Goal: Information Seeking & Learning: Learn about a topic

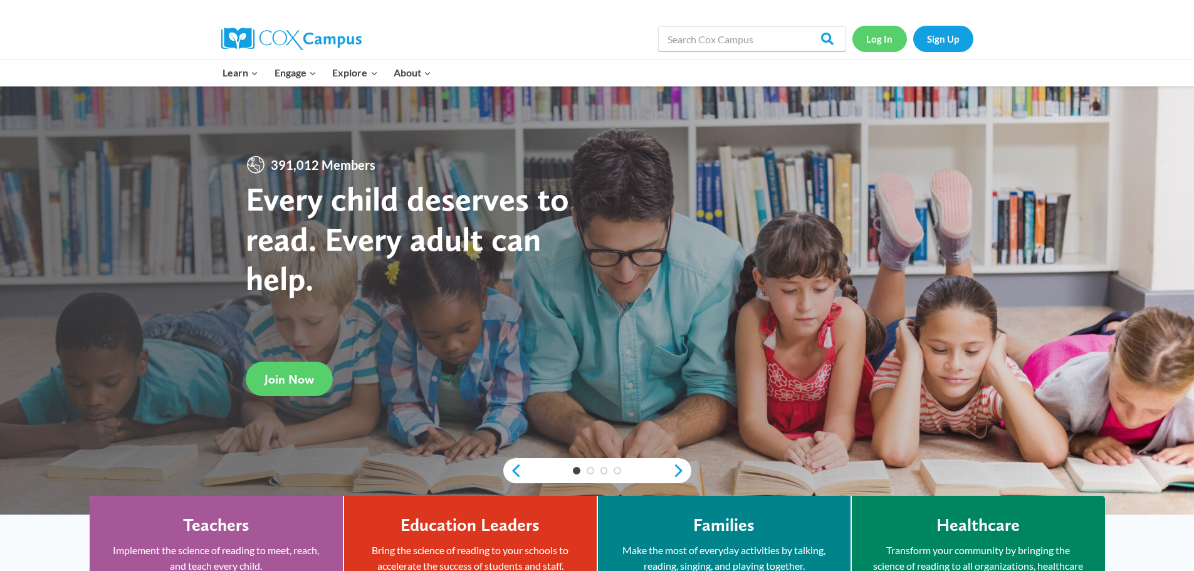
click at [877, 39] on link "Log In" at bounding box center [880, 39] width 55 height 26
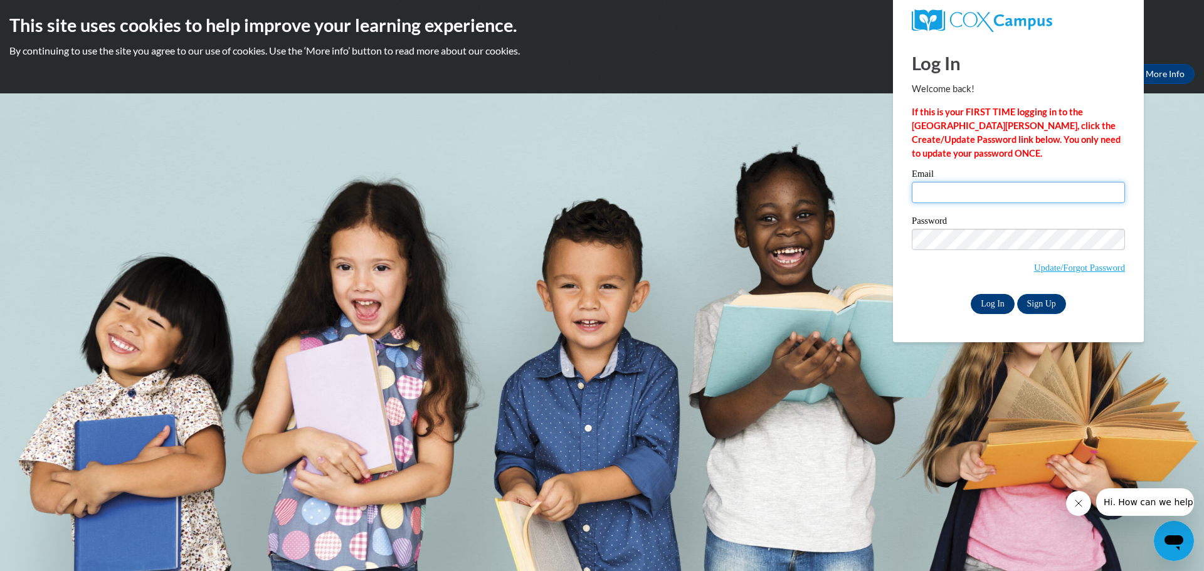
type input "shorthouse2009@gmail.com"
click at [991, 297] on input "Log In" at bounding box center [993, 304] width 44 height 20
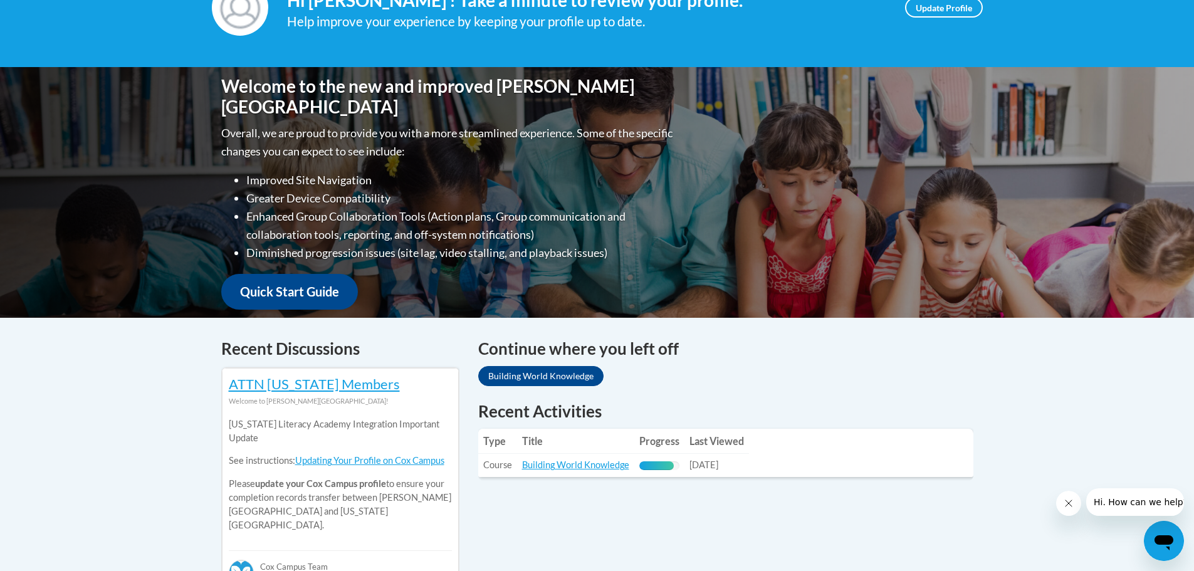
scroll to position [376, 0]
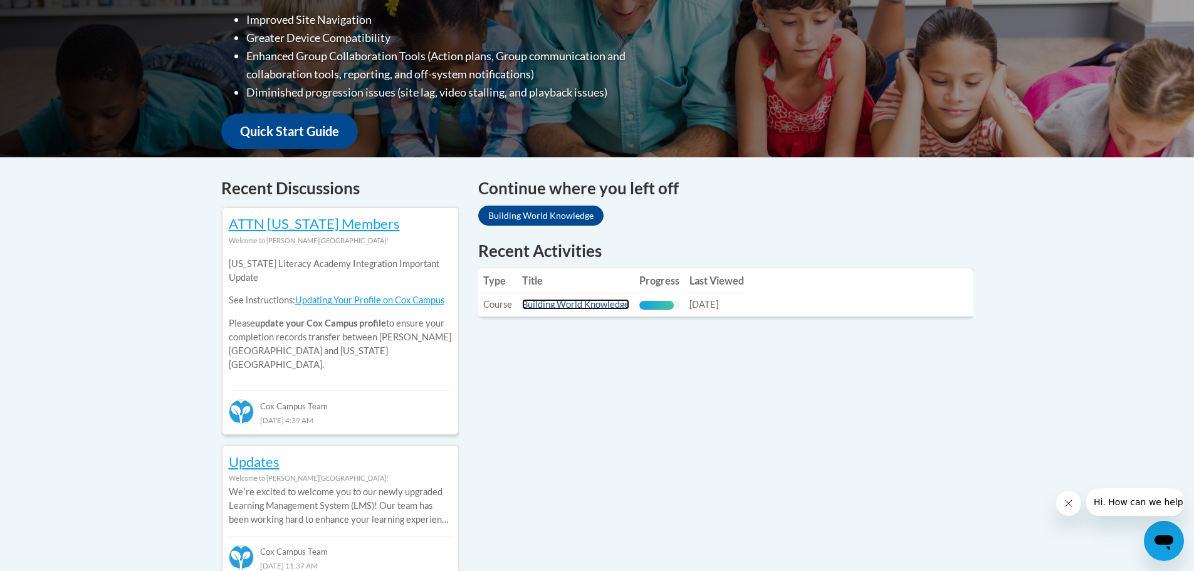
click at [589, 307] on link "Building World Knowledge" at bounding box center [575, 304] width 107 height 11
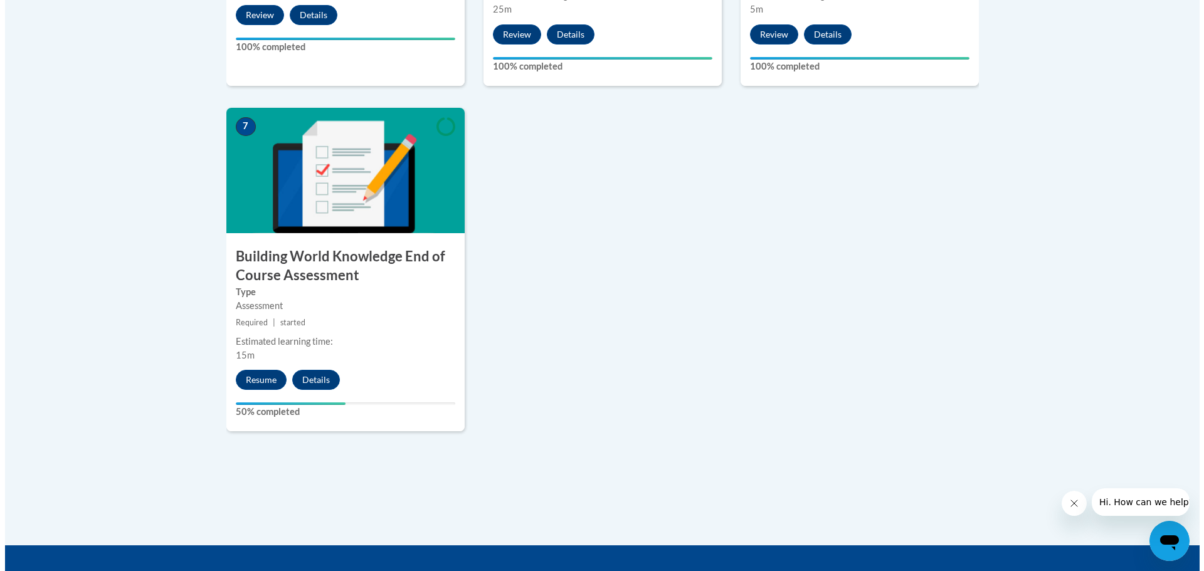
scroll to position [1066, 0]
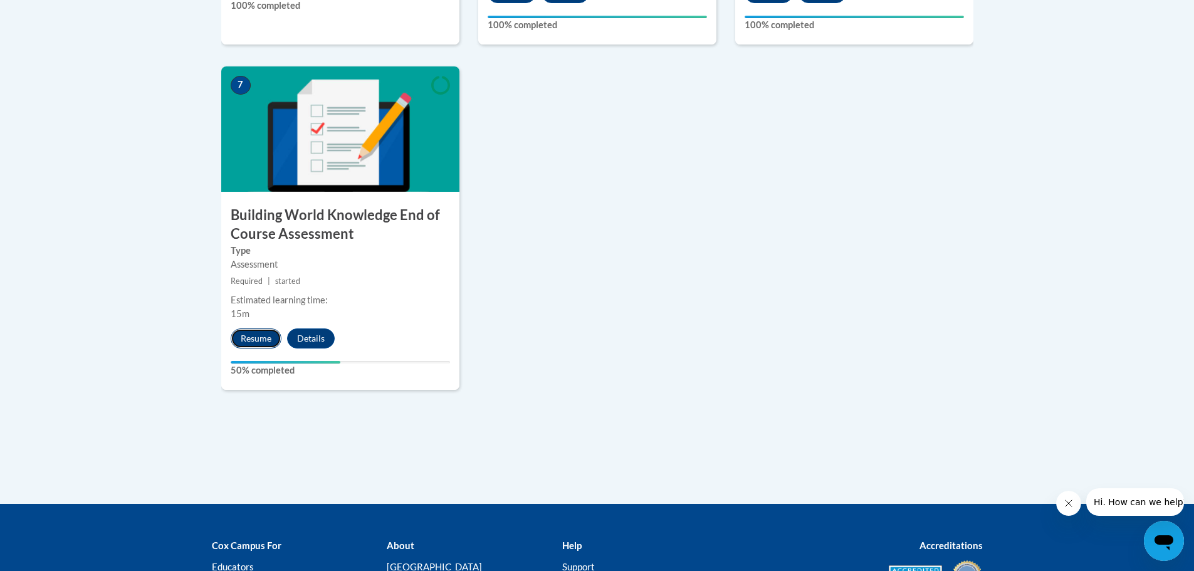
click at [248, 335] on button "Resume" at bounding box center [256, 339] width 51 height 20
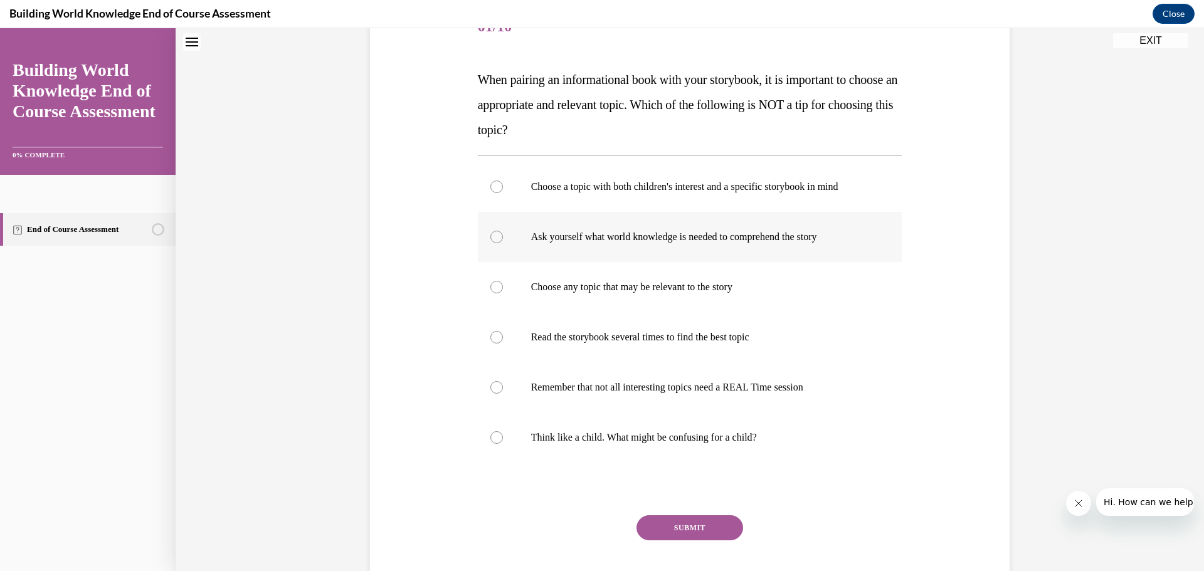
scroll to position [227, 0]
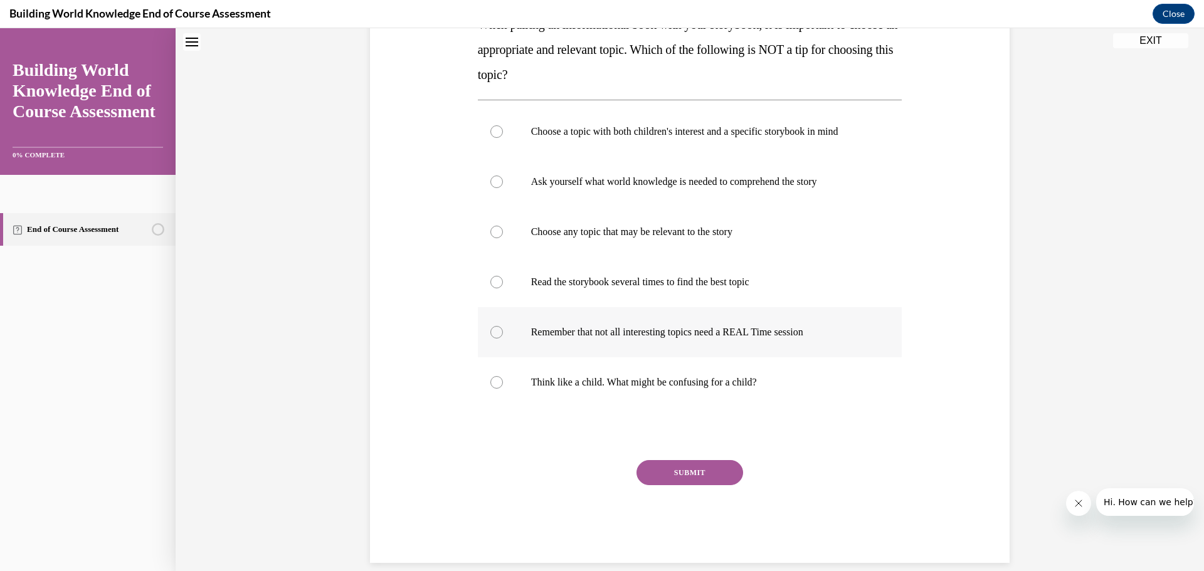
click at [611, 344] on label "Remember that not all interesting topics need a REAL Time session" at bounding box center [690, 332] width 424 height 50
click at [503, 339] on input "Remember that not all interesting topics need a REAL Time session" at bounding box center [496, 332] width 13 height 13
radio input "true"
click at [704, 399] on label "Think like a child. What might be confusing for a child?" at bounding box center [690, 382] width 424 height 50
click at [503, 389] on input "Think like a child. What might be confusing for a child?" at bounding box center [496, 382] width 13 height 13
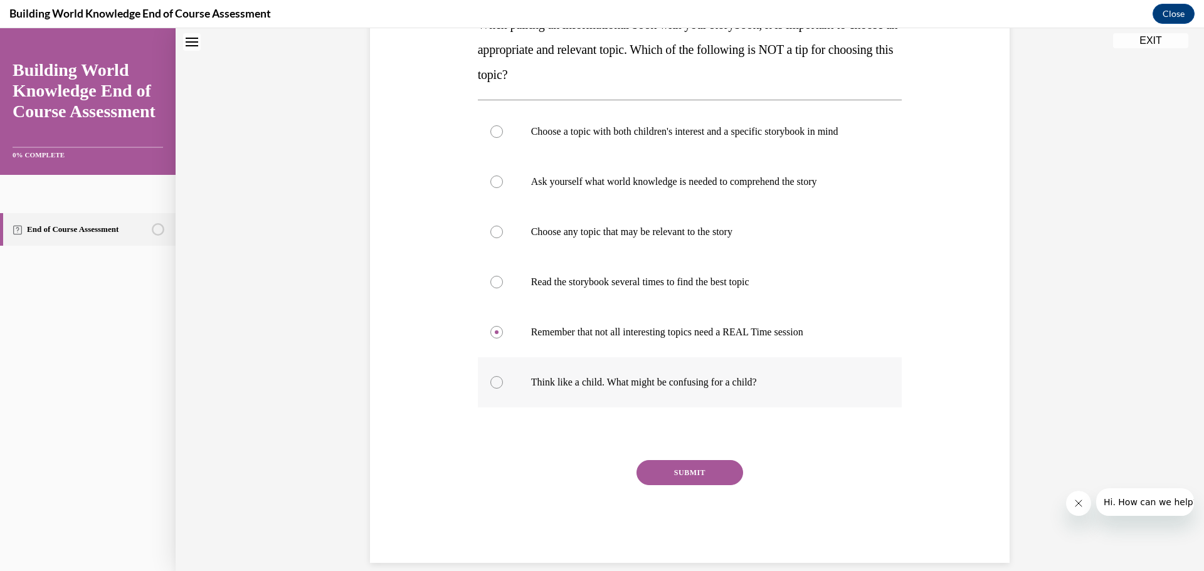
radio input "true"
click at [671, 474] on button "SUBMIT" at bounding box center [689, 472] width 107 height 25
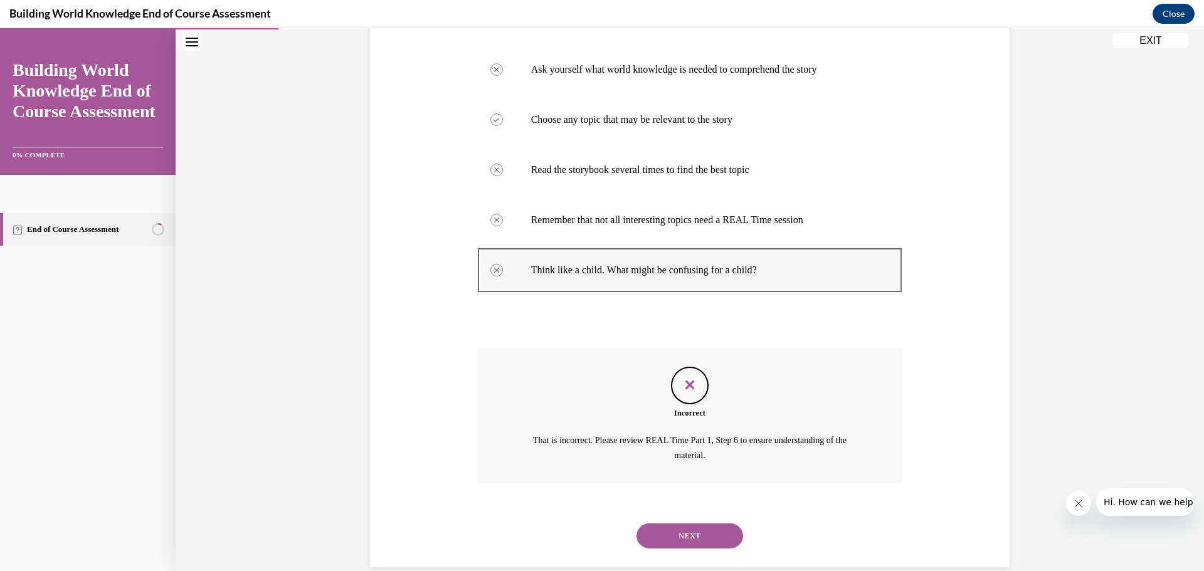
scroll to position [360, 0]
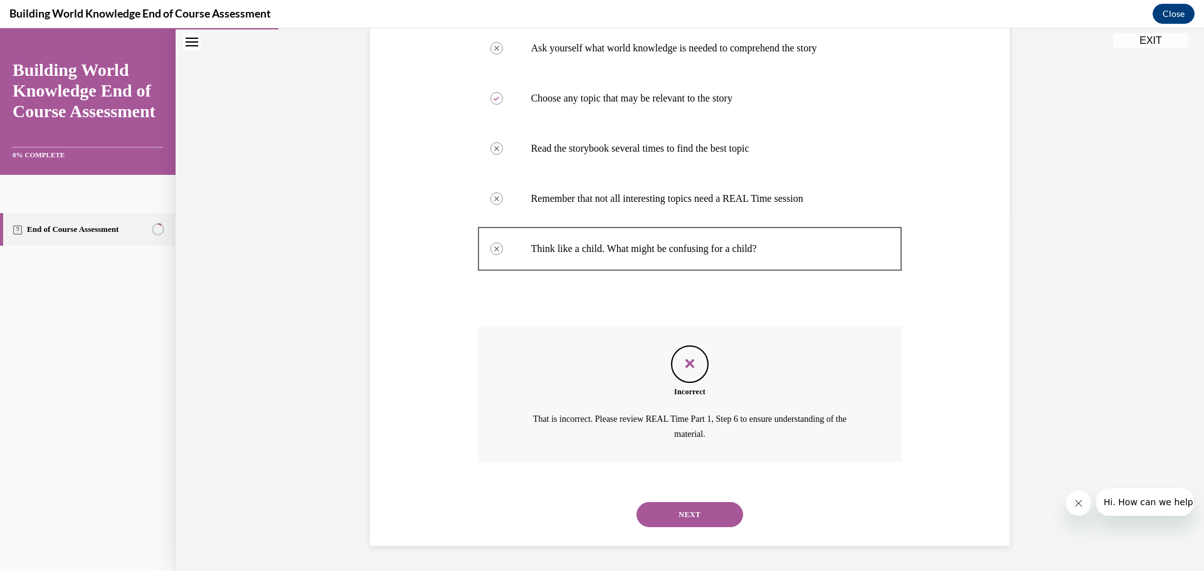
click at [646, 521] on button "NEXT" at bounding box center [689, 514] width 107 height 25
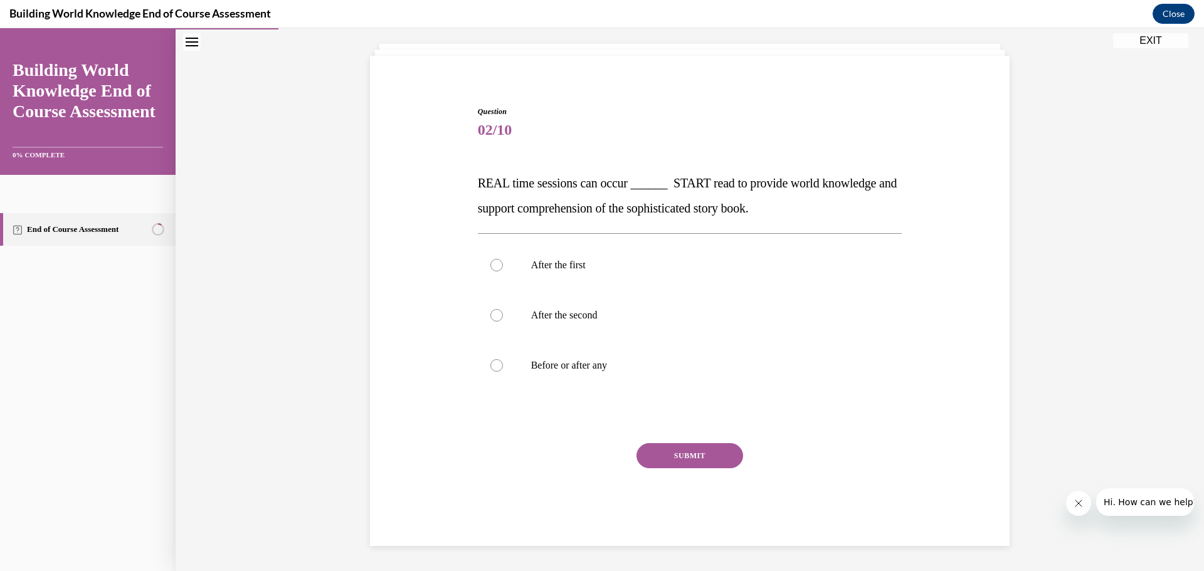
scroll to position [68, 0]
